Goal: Use online tool/utility: Utilize a website feature to perform a specific function

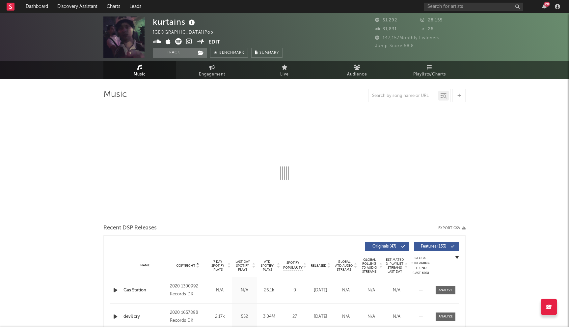
select select "6m"
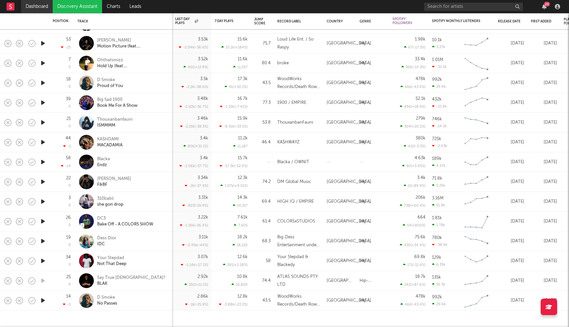
click at [44, 6] on link "Dashboard" at bounding box center [37, 6] width 32 height 13
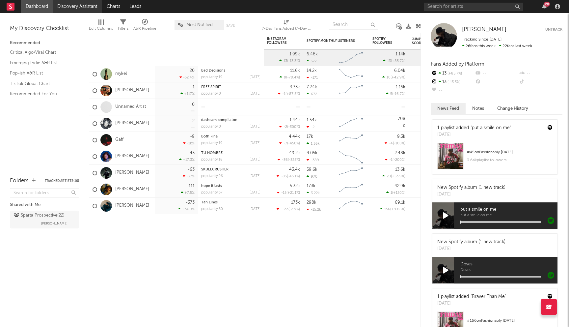
click at [81, 10] on link "Discovery Assistant" at bounding box center [77, 6] width 49 height 13
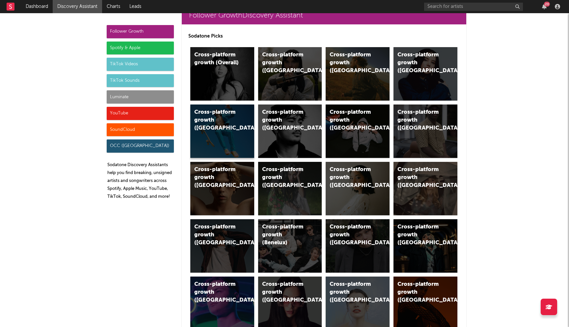
scroll to position [17, 0]
